Goal: Task Accomplishment & Management: Complete application form

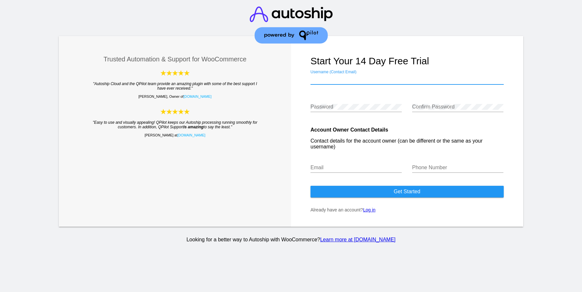
click at [341, 81] on input "Username (Contact Email)" at bounding box center [406, 79] width 193 height 6
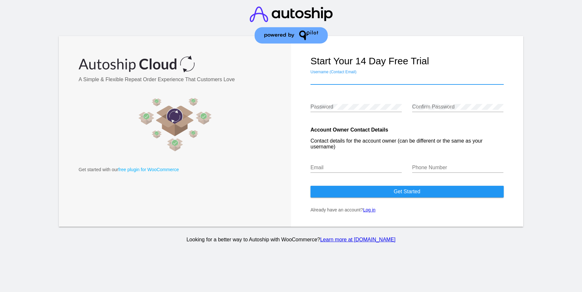
type input "[EMAIL_ADDRESS][DOMAIN_NAME]"
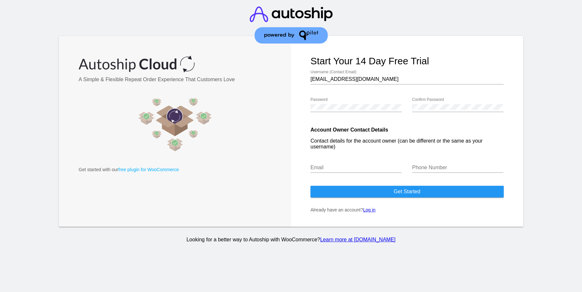
click at [366, 173] on div "Email" at bounding box center [355, 165] width 91 height 15
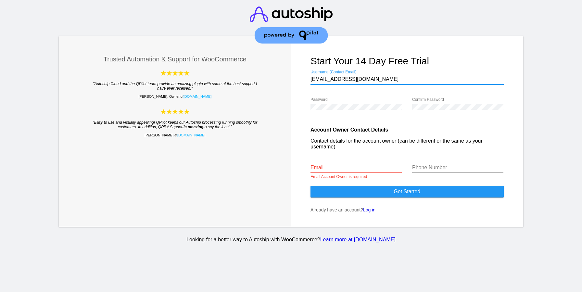
click at [349, 82] on input "[EMAIL_ADDRESS][DOMAIN_NAME]" at bounding box center [406, 79] width 193 height 6
click at [335, 168] on input "Email" at bounding box center [355, 168] width 91 height 6
paste input "[EMAIL_ADDRESS][DOMAIN_NAME]"
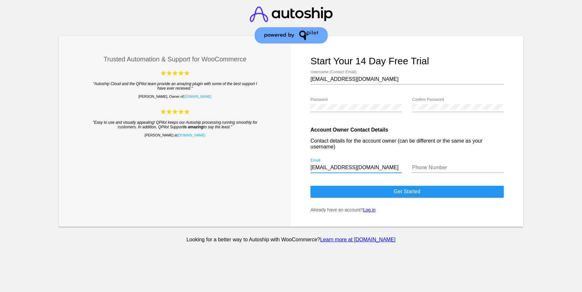
type input "[EMAIL_ADDRESS][DOMAIN_NAME]"
click at [430, 168] on input "Phone Number" at bounding box center [457, 168] width 91 height 6
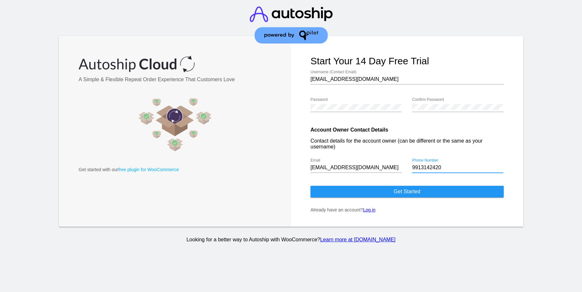
type input "9913142420"
click at [398, 193] on span "Get started" at bounding box center [406, 192] width 27 height 6
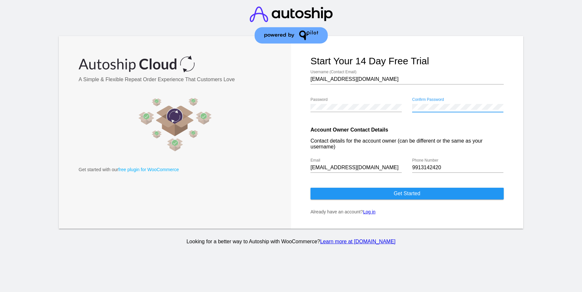
click at [370, 202] on form "Start your 14 day free trial sonijeet2509@gmail.com Username (Contact Email) Pa…" at bounding box center [407, 132] width 232 height 193
click at [375, 193] on button "Get started" at bounding box center [406, 194] width 193 height 12
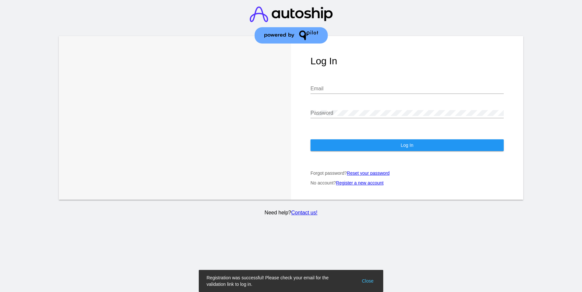
type input "[EMAIL_ADDRESS][DOMAIN_NAME]"
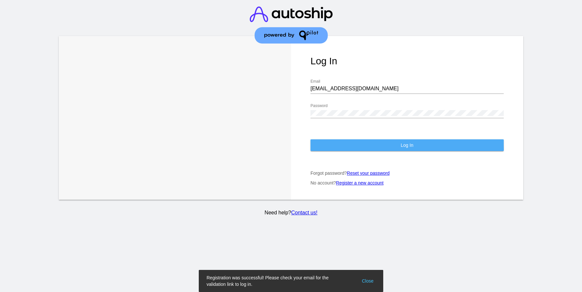
click at [361, 143] on button "Log In" at bounding box center [406, 145] width 193 height 12
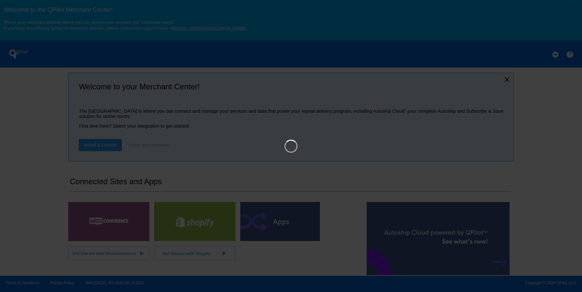
click at [259, 160] on iframe at bounding box center [291, 146] width 498 height 237
click at [538, 23] on link "×" at bounding box center [536, 21] width 8 height 8
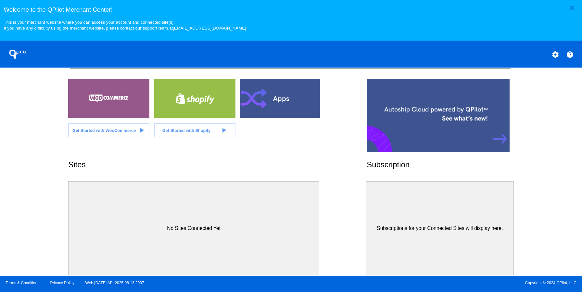
scroll to position [121, 0]
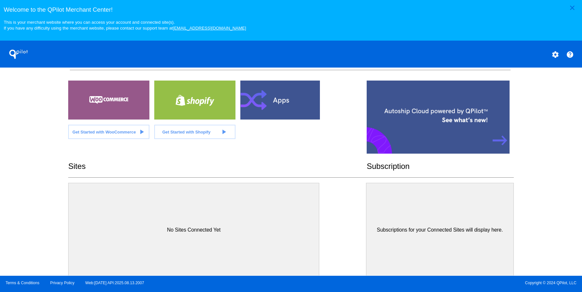
click at [389, 149] on div at bounding box center [438, 117] width 143 height 73
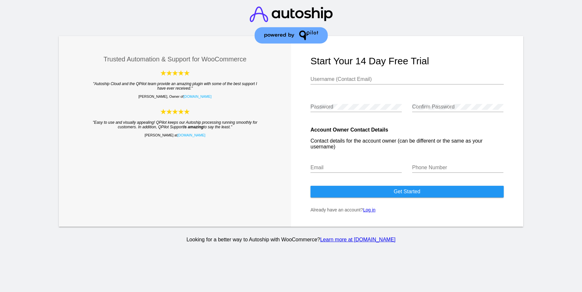
type input "[EMAIL_ADDRESS][DOMAIN_NAME]"
click at [365, 212] on link "Log in" at bounding box center [369, 209] width 12 height 5
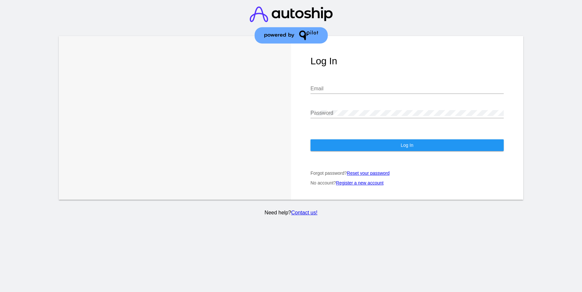
type input "[EMAIL_ADDRESS][DOMAIN_NAME]"
click at [353, 148] on button "Log In" at bounding box center [406, 145] width 193 height 12
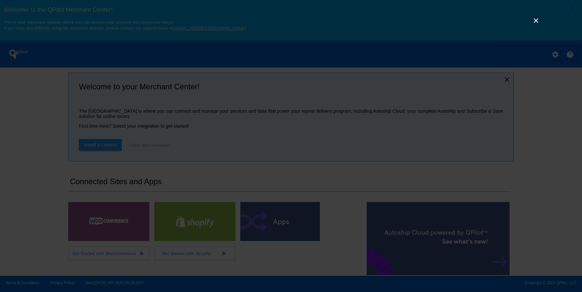
click at [538, 24] on link "×" at bounding box center [536, 21] width 8 height 8
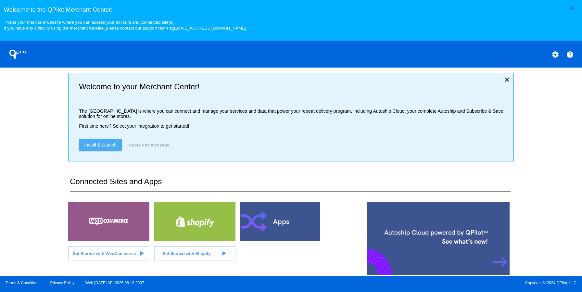
click at [112, 147] on span "Install & Launch" at bounding box center [100, 144] width 32 height 5
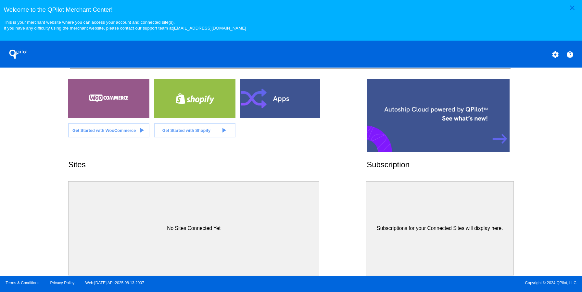
click at [121, 128] on link "Get Started with WooCommerce play_arrow" at bounding box center [108, 130] width 81 height 14
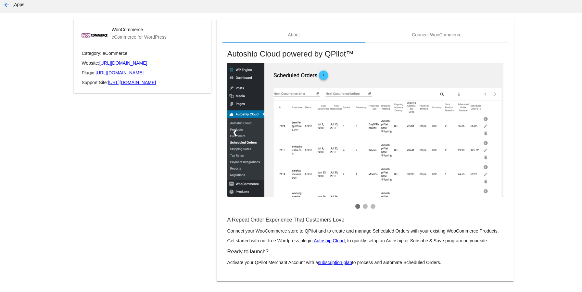
scroll to position [36, 0]
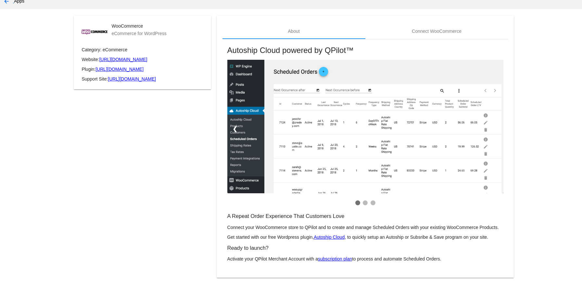
drag, startPoint x: 377, startPoint y: 172, endPoint x: 346, endPoint y: 131, distance: 51.2
click at [422, 34] on div "Connect WooCommerce" at bounding box center [436, 31] width 143 height 16
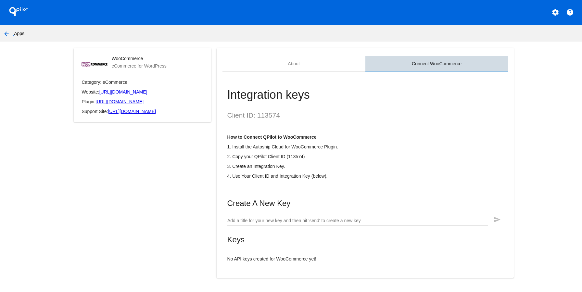
scroll to position [0, 0]
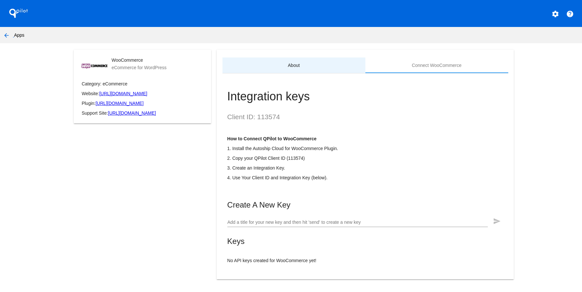
click at [311, 66] on div "About" at bounding box center [293, 65] width 143 height 16
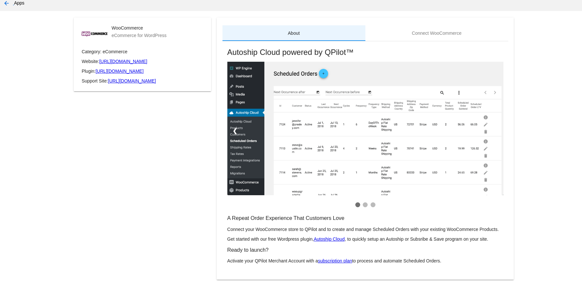
scroll to position [32, 0]
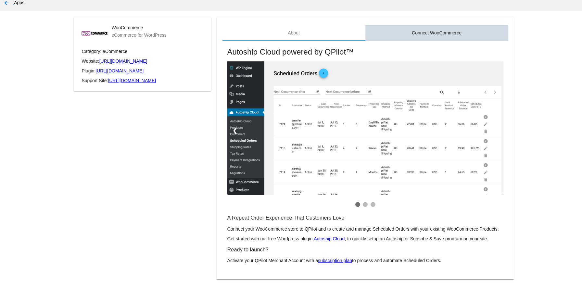
click at [427, 33] on div "Connect WooCommerce" at bounding box center [437, 32] width 50 height 5
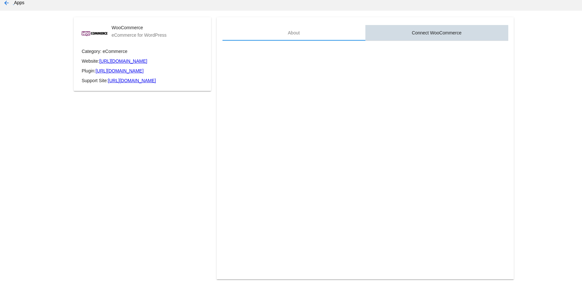
scroll to position [0, 0]
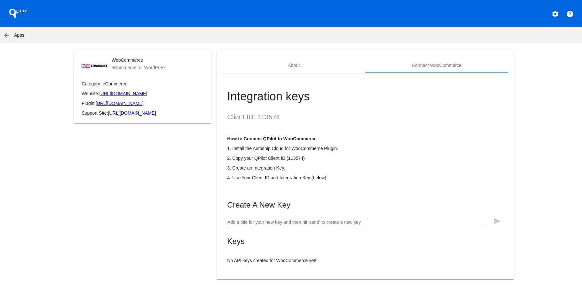
click at [330, 57] on mat-card "About Connect WooCommerce Integration keys Client ID: 113574 How to Connect QPi…" at bounding box center [365, 165] width 297 height 230
click at [316, 67] on div "About" at bounding box center [293, 65] width 143 height 16
